Goal: Task Accomplishment & Management: Manage account settings

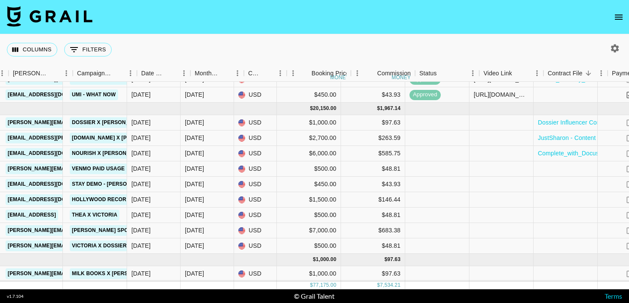
scroll to position [355, 426]
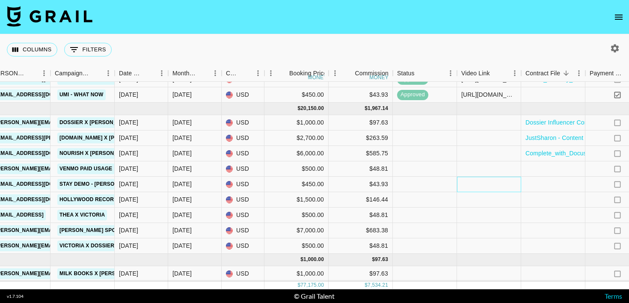
click at [496, 185] on div at bounding box center [489, 184] width 64 height 15
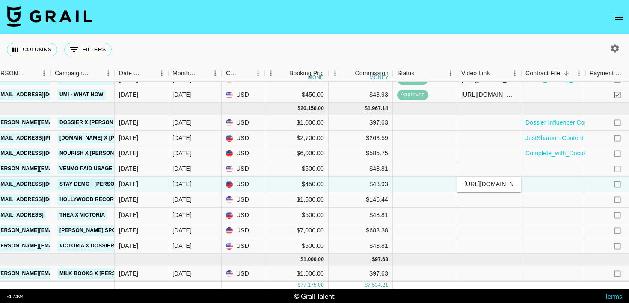
scroll to position [0, 325]
type input "https://www.tiktok.com/@elianduli/video/7556440848519417101?is_from_webapp=1&se…"
click at [542, 195] on div at bounding box center [553, 199] width 64 height 15
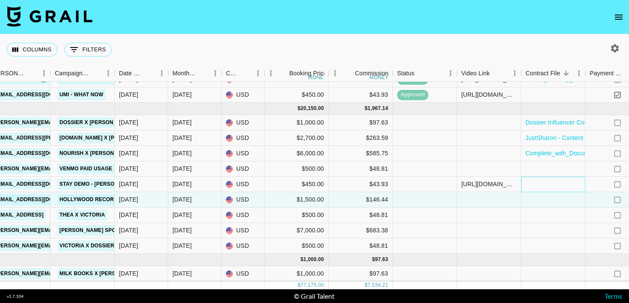
click at [543, 182] on div at bounding box center [553, 184] width 64 height 15
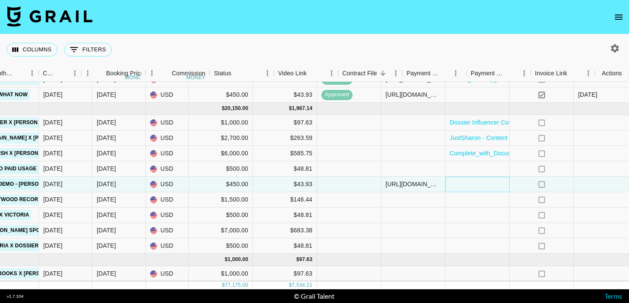
scroll to position [355, 609]
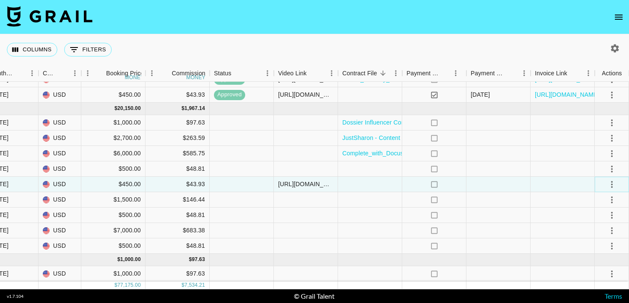
click at [614, 183] on icon "select merge strategy" at bounding box center [611, 184] width 10 height 10
click at [599, 261] on div "Approve" at bounding box center [593, 264] width 26 height 10
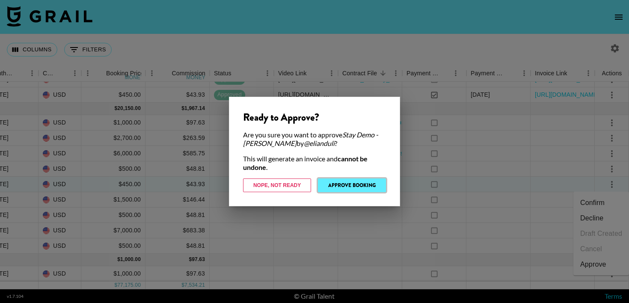
click at [355, 190] on button "Approve Booking" at bounding box center [352, 185] width 68 height 14
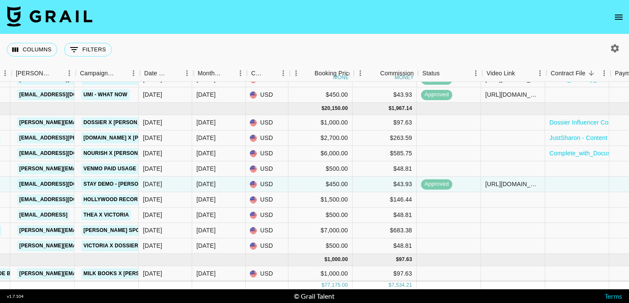
scroll to position [355, 401]
click at [375, 222] on div "$48.81" at bounding box center [386, 214] width 64 height 15
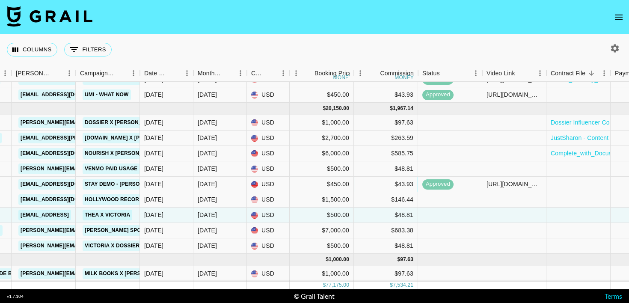
click at [368, 186] on div "$43.93" at bounding box center [386, 184] width 64 height 15
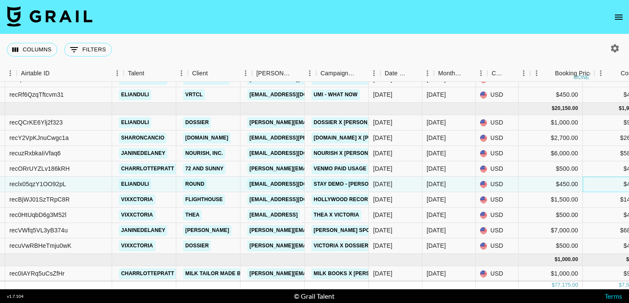
scroll to position [355, 159]
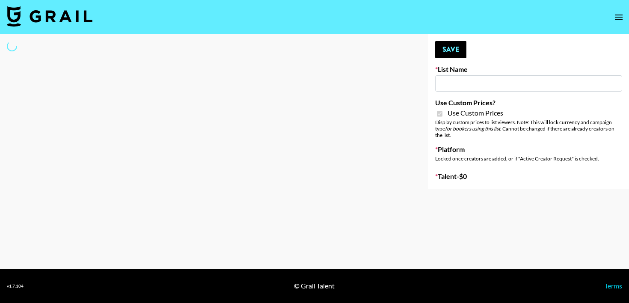
type input "Mirror HQ ([DATE])"
checkbox input "true"
select select "Brand"
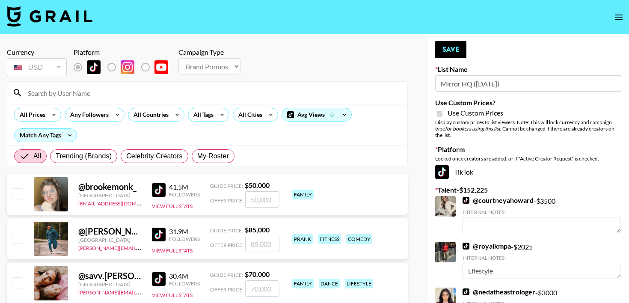
click at [97, 100] on div at bounding box center [207, 93] width 400 height 22
click at [97, 99] on input at bounding box center [212, 93] width 379 height 14
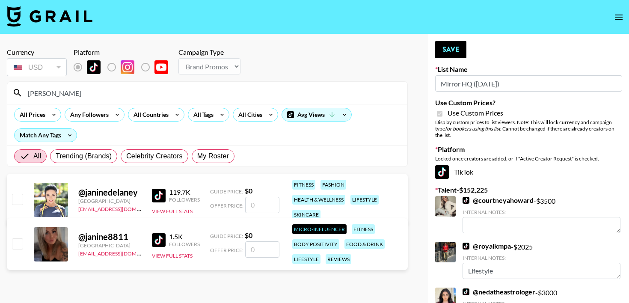
type input "[PERSON_NAME]"
click at [246, 211] on input "number" at bounding box center [262, 205] width 34 height 16
checkbox input "true"
type input "2500"
click at [446, 54] on button "Save" at bounding box center [450, 49] width 31 height 17
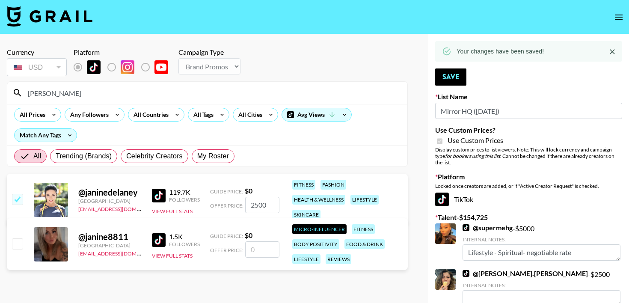
click at [168, 100] on div "[PERSON_NAME]" at bounding box center [207, 93] width 400 height 22
drag, startPoint x: 156, startPoint y: 93, endPoint x: 0, endPoint y: 83, distance: 156.8
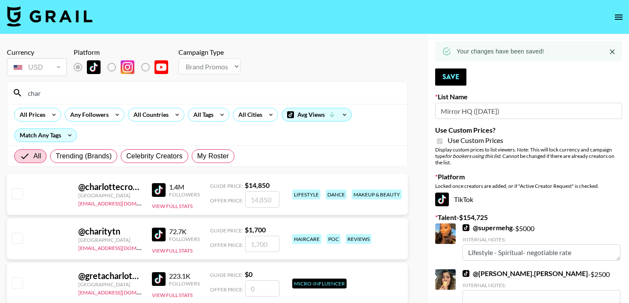
type input "charlotteprat"
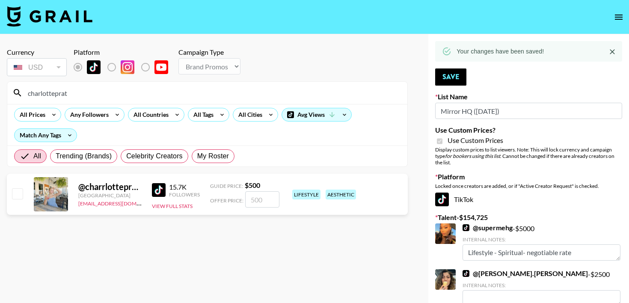
click at [14, 190] on input "checkbox" at bounding box center [17, 193] width 10 height 10
checkbox input "true"
type input "500"
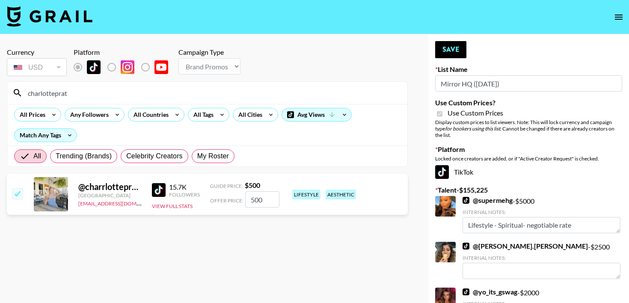
drag, startPoint x: 264, startPoint y: 191, endPoint x: 287, endPoint y: 214, distance: 32.0
click at [287, 214] on div "@ charrlottepratt [GEOGRAPHIC_DATA] [EMAIL_ADDRESS][DOMAIN_NAME] 15.7K Follower…" at bounding box center [207, 194] width 401 height 41
click at [456, 51] on button "Save" at bounding box center [450, 49] width 31 height 17
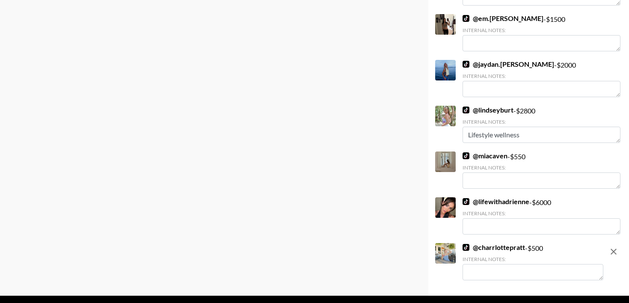
scroll to position [2386, 0]
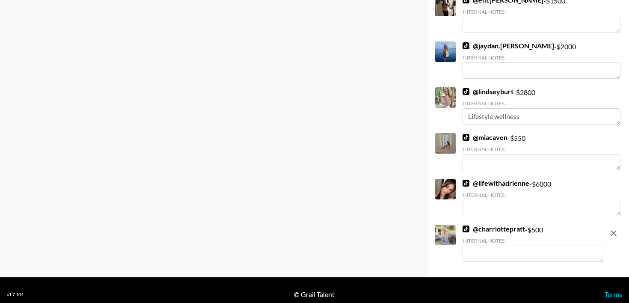
click at [613, 228] on icon "remove" at bounding box center [613, 233] width 10 height 10
checkbox input "false"
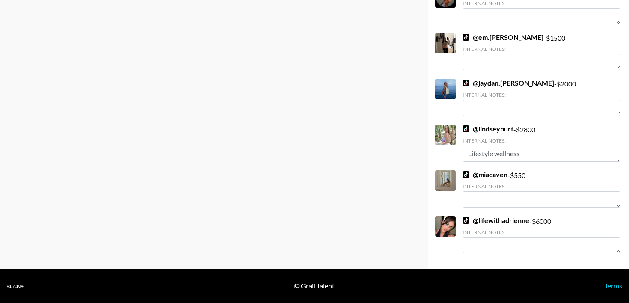
scroll to position [2313, 0]
